Goal: Transaction & Acquisition: Purchase product/service

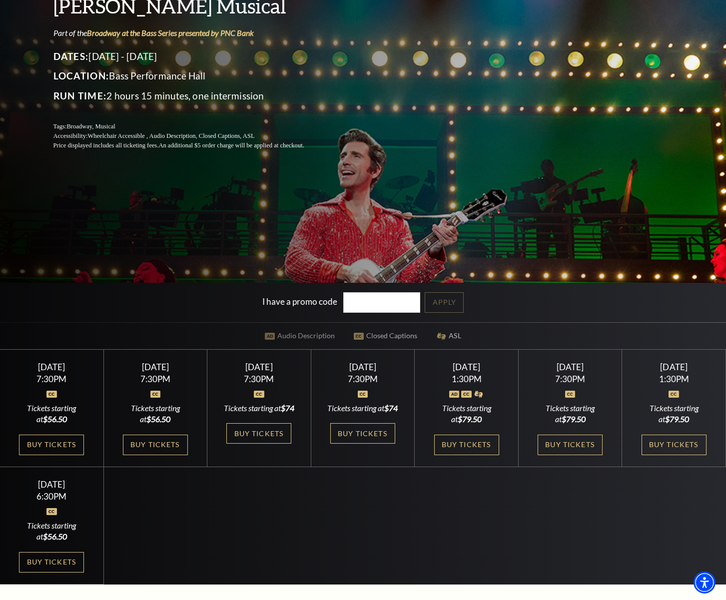
scroll to position [192, 0]
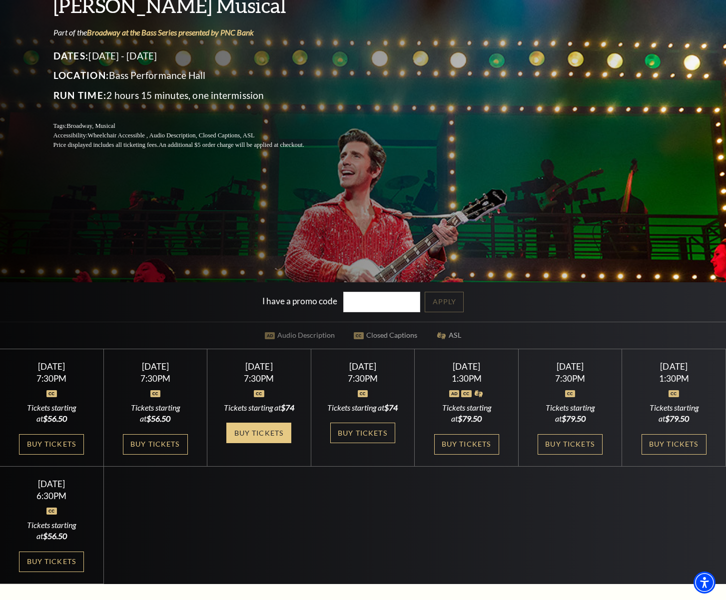
click at [263, 443] on link "Buy Tickets" at bounding box center [258, 433] width 65 height 20
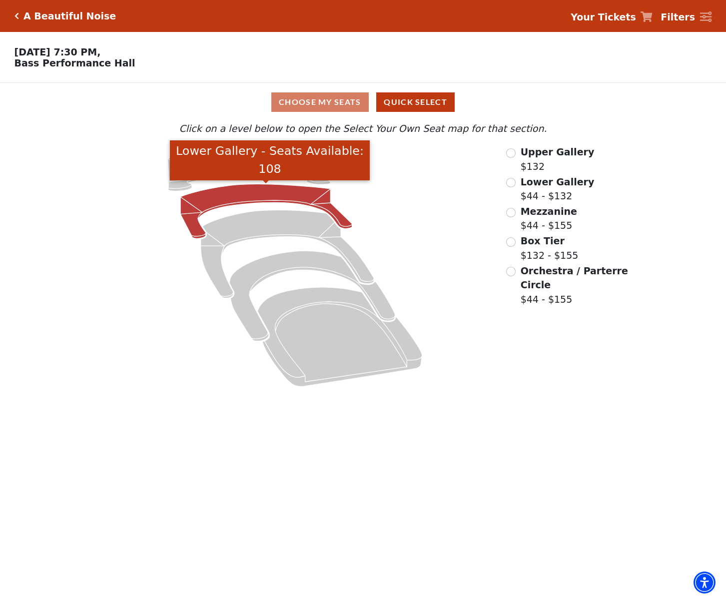
click at [252, 196] on icon "Lower Gallery - Seats Available: 108" at bounding box center [266, 211] width 172 height 54
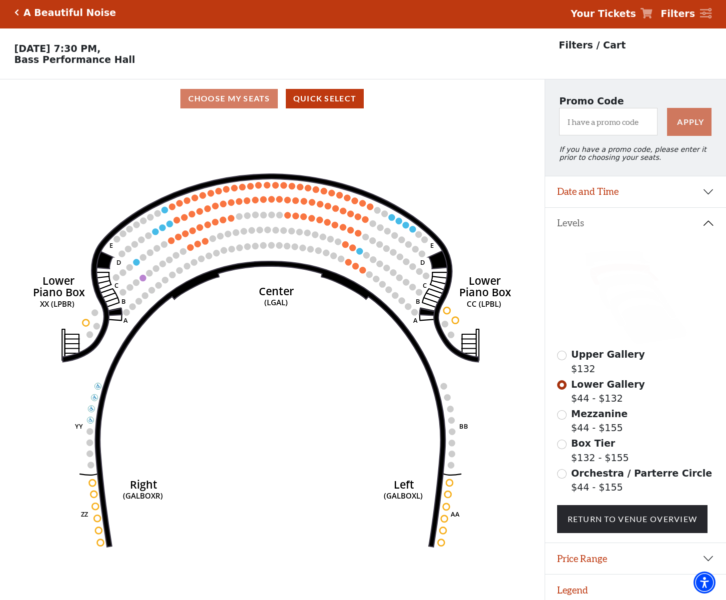
scroll to position [2, 0]
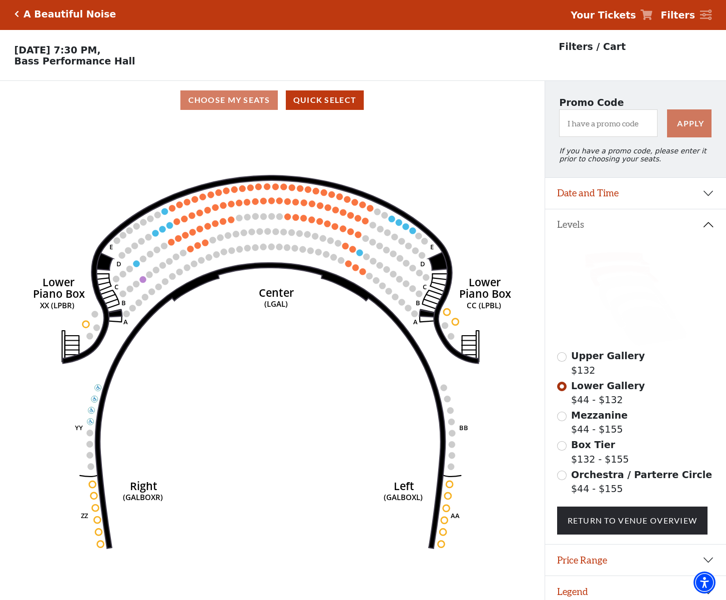
click at [623, 259] on icon at bounding box center [617, 259] width 65 height 15
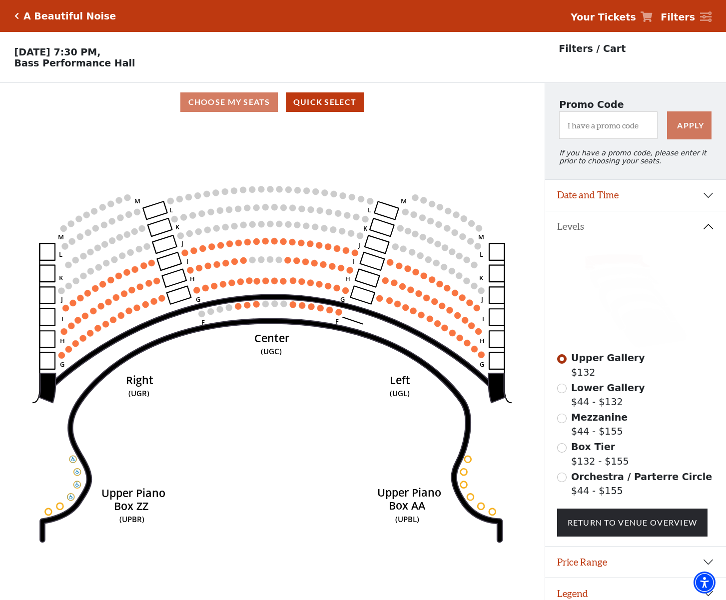
scroll to position [20, 0]
